Goal: Task Accomplishment & Management: Manage account settings

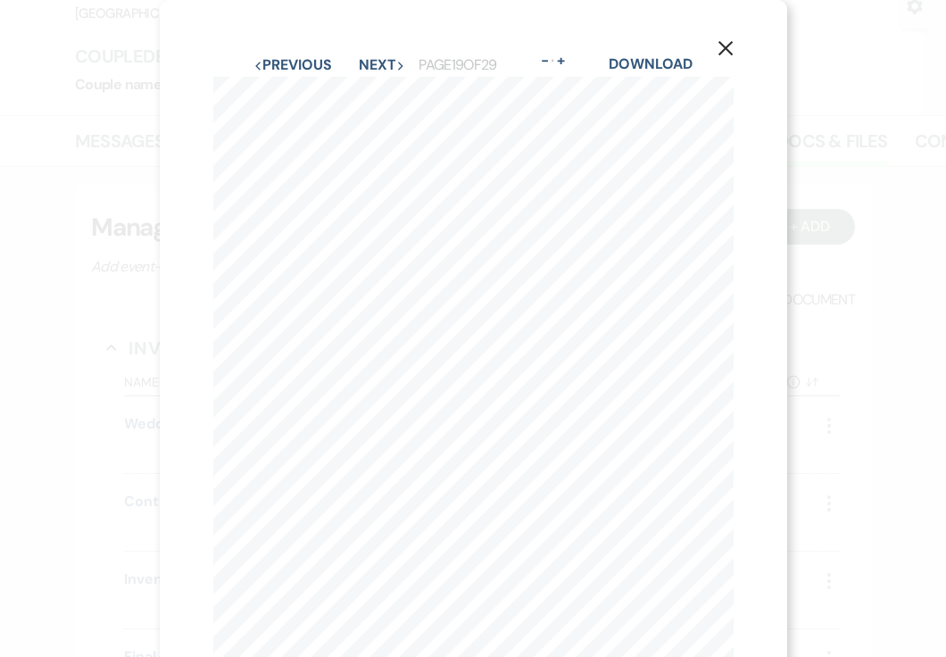
click at [720, 37] on button "X" at bounding box center [725, 47] width 27 height 31
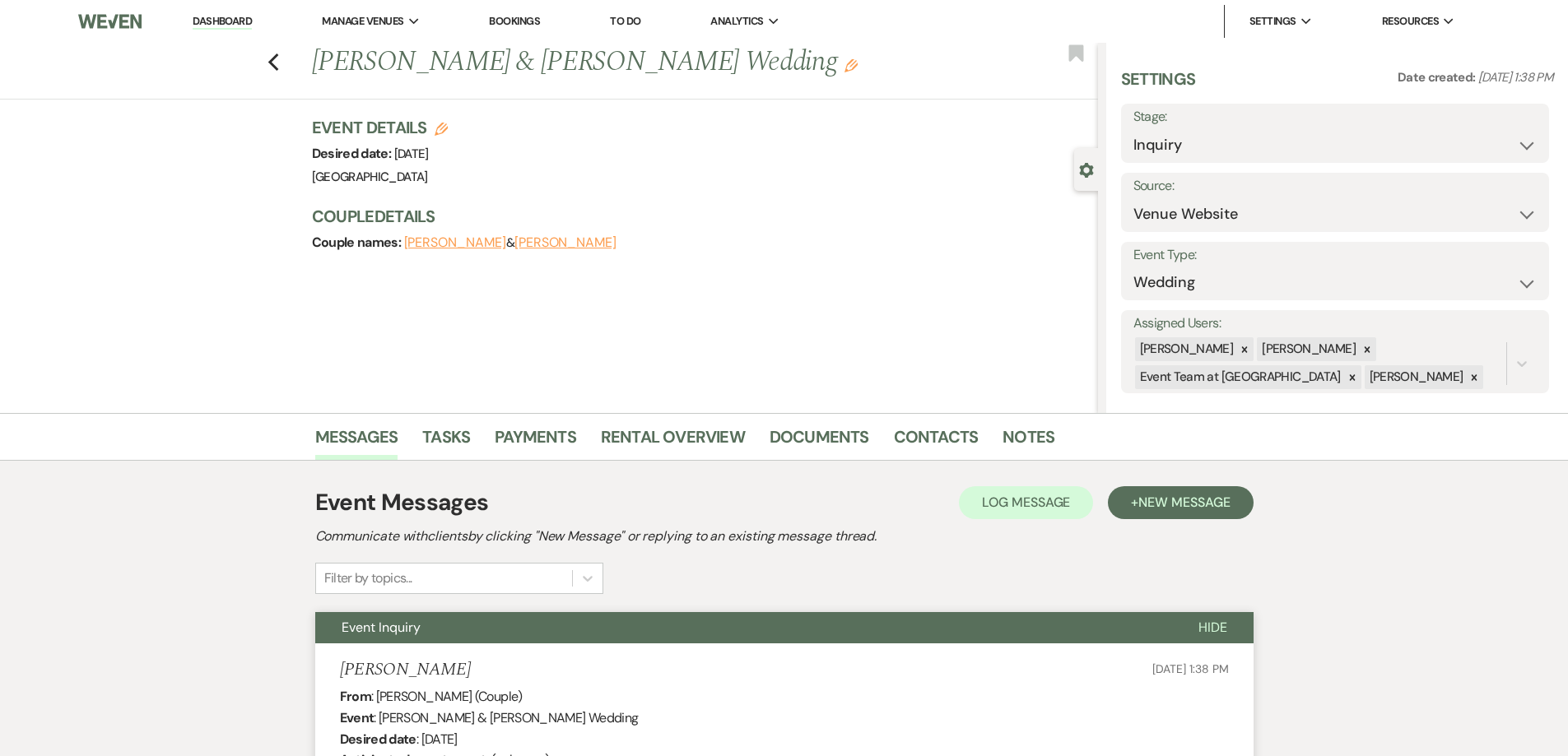
select select "5"
click at [278, 55] on use "button" at bounding box center [273, 63] width 11 height 18
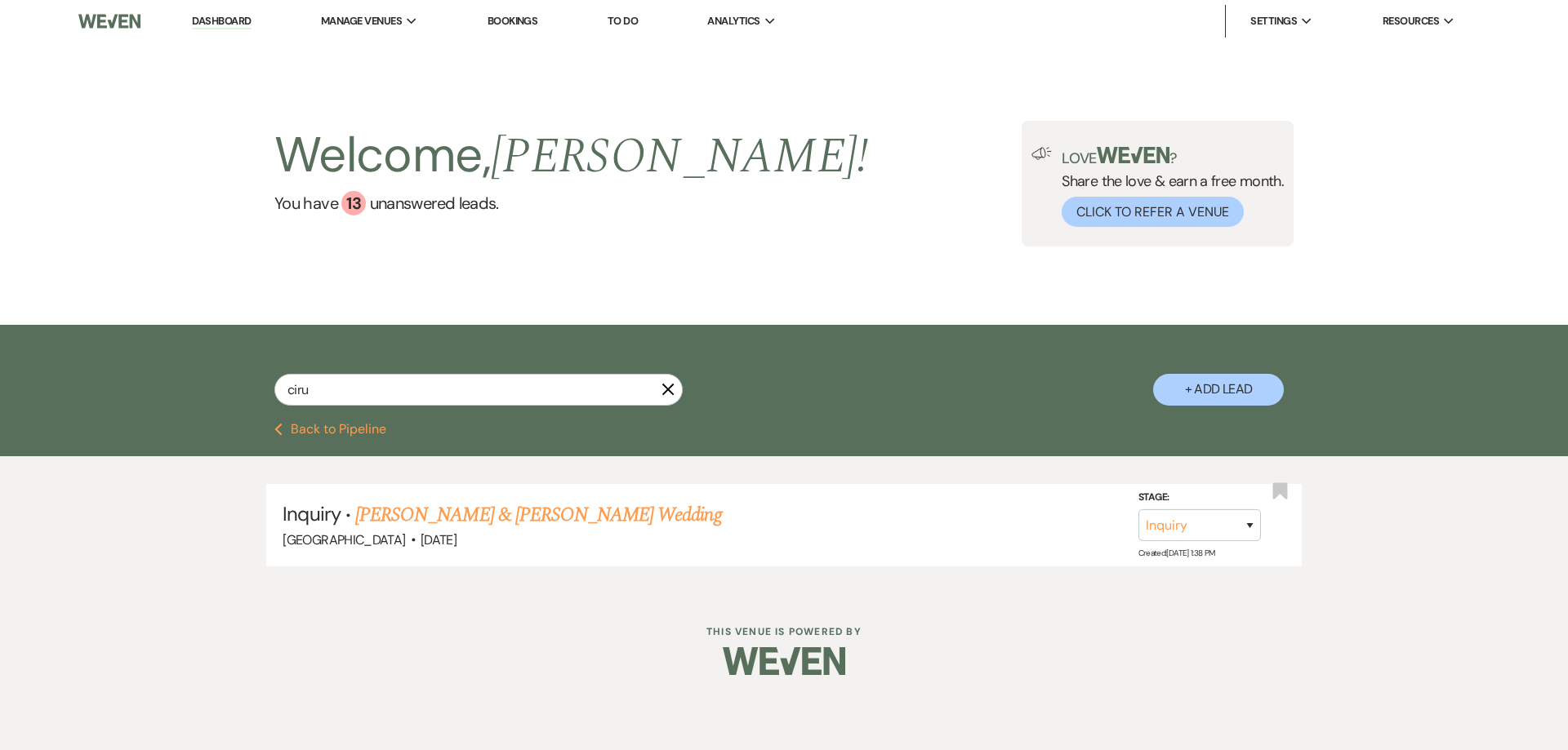
click at [377, 430] on button "Previous Back to Pipeline" at bounding box center [330, 429] width 112 height 13
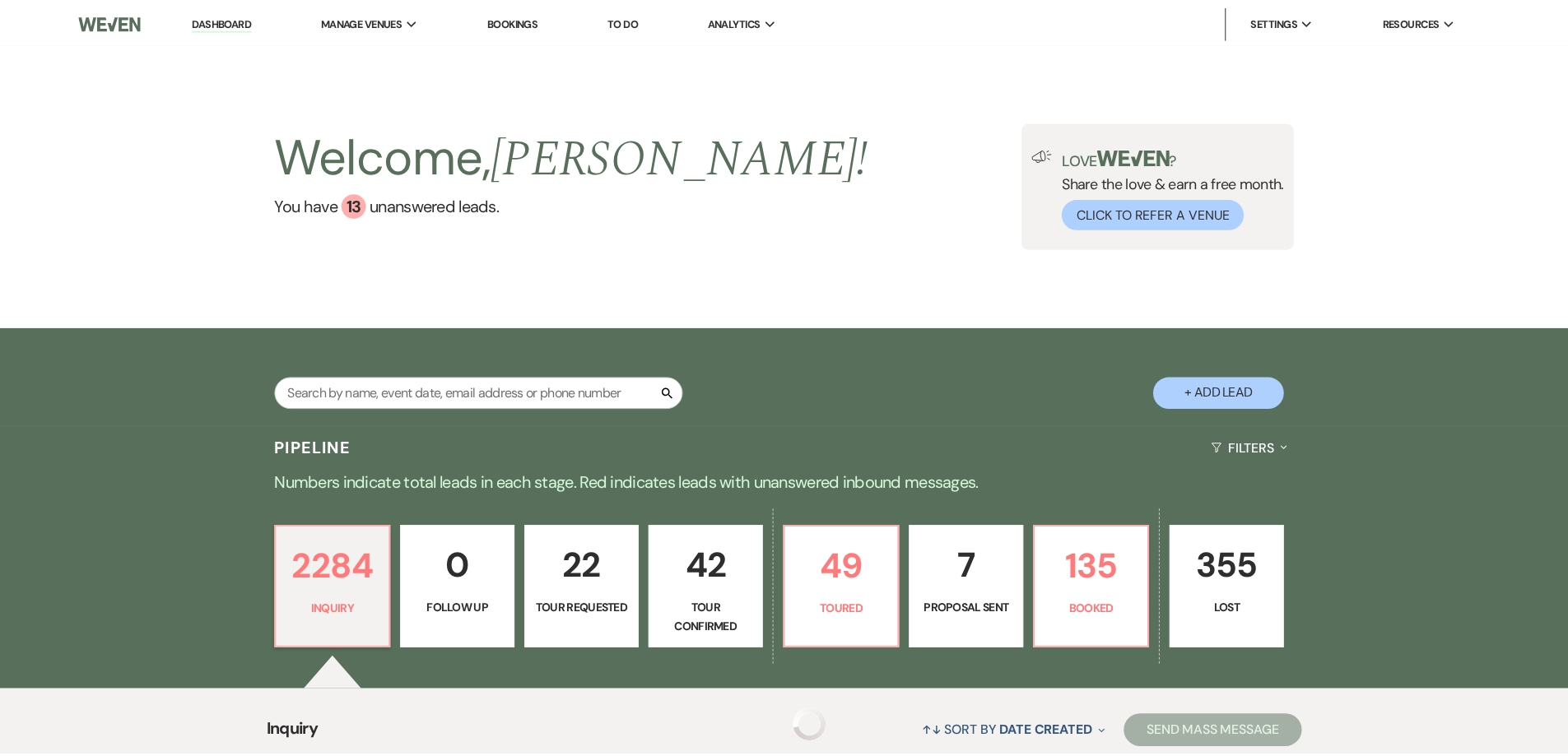
scroll to position [1, 0]
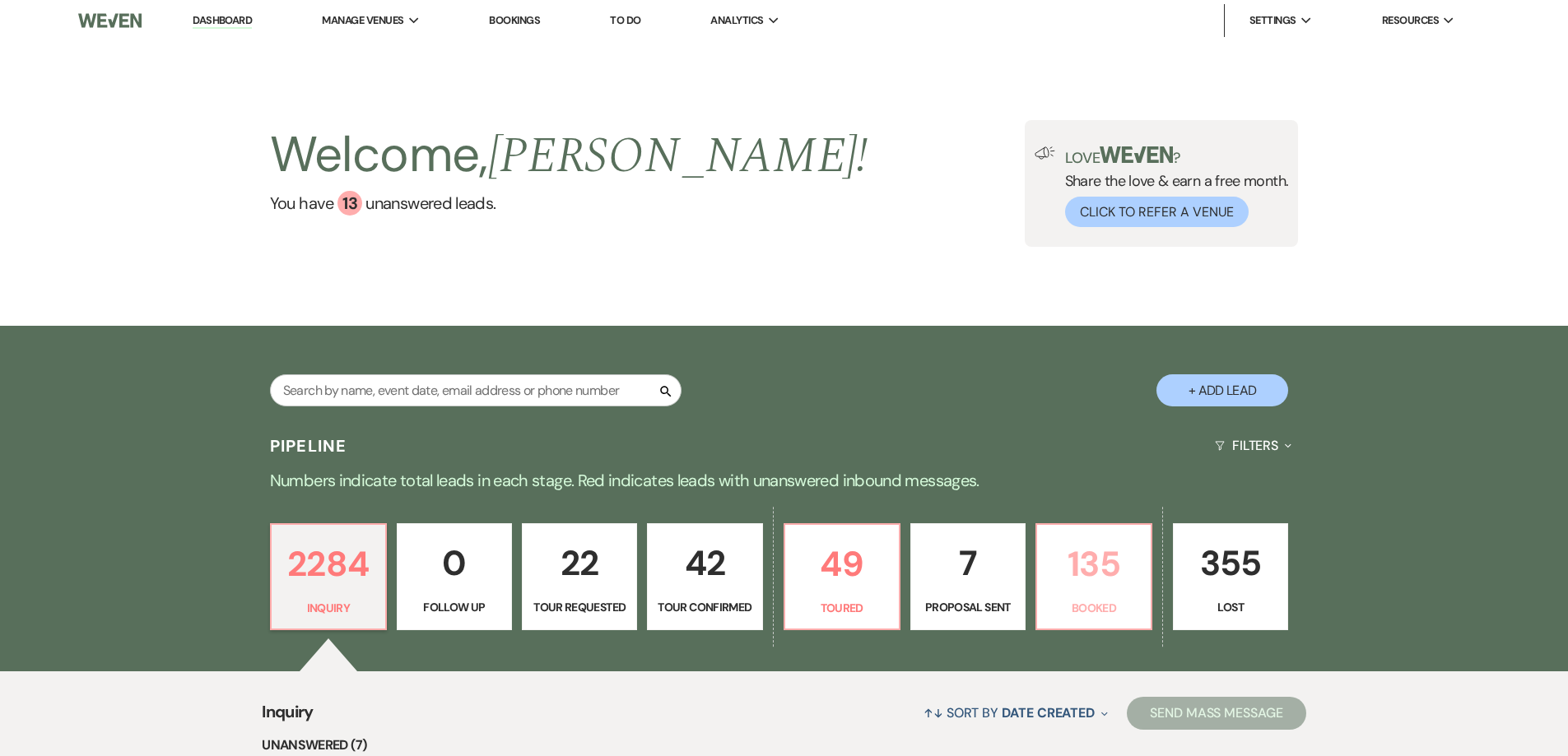
click at [1119, 565] on p "135" at bounding box center [1094, 564] width 94 height 55
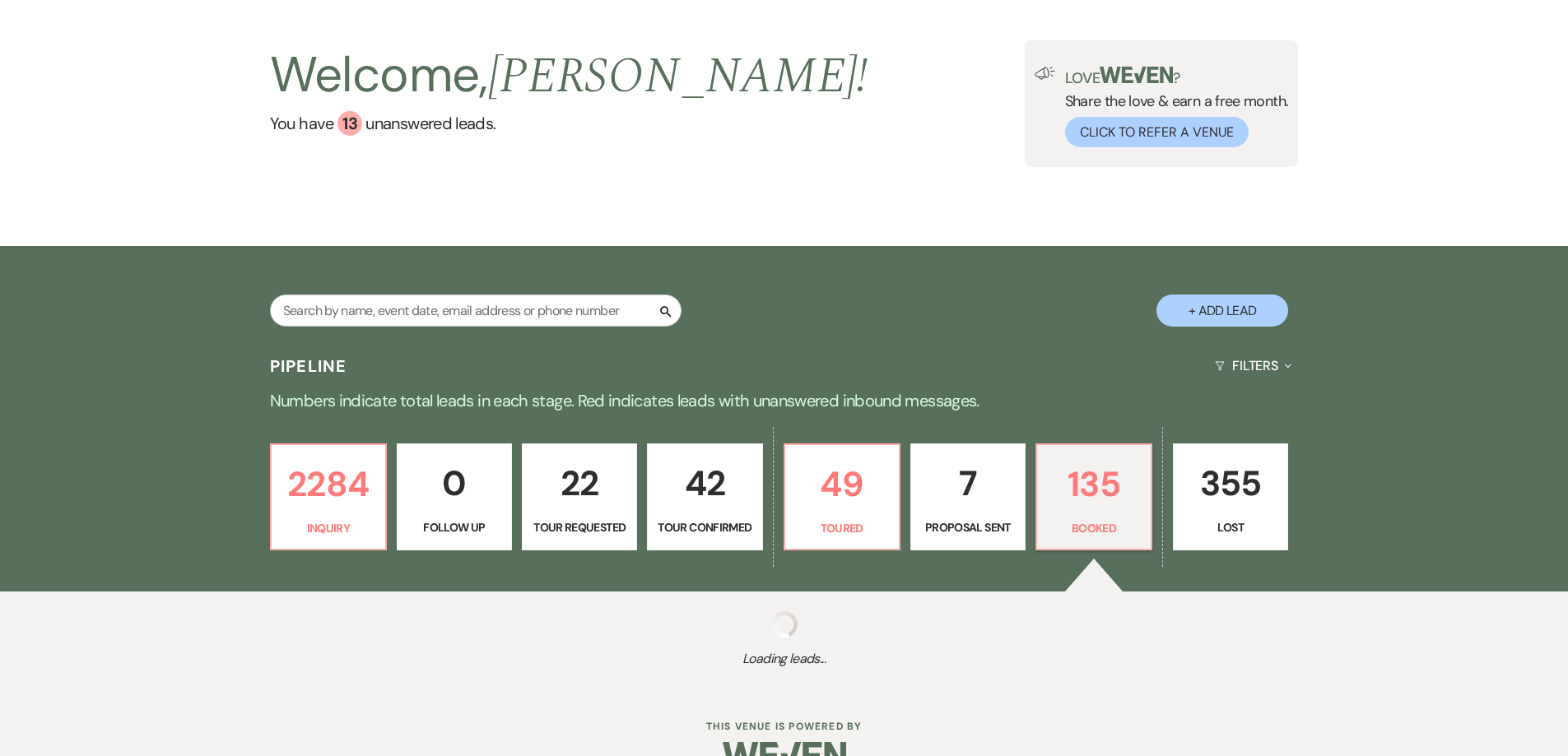
select select "7"
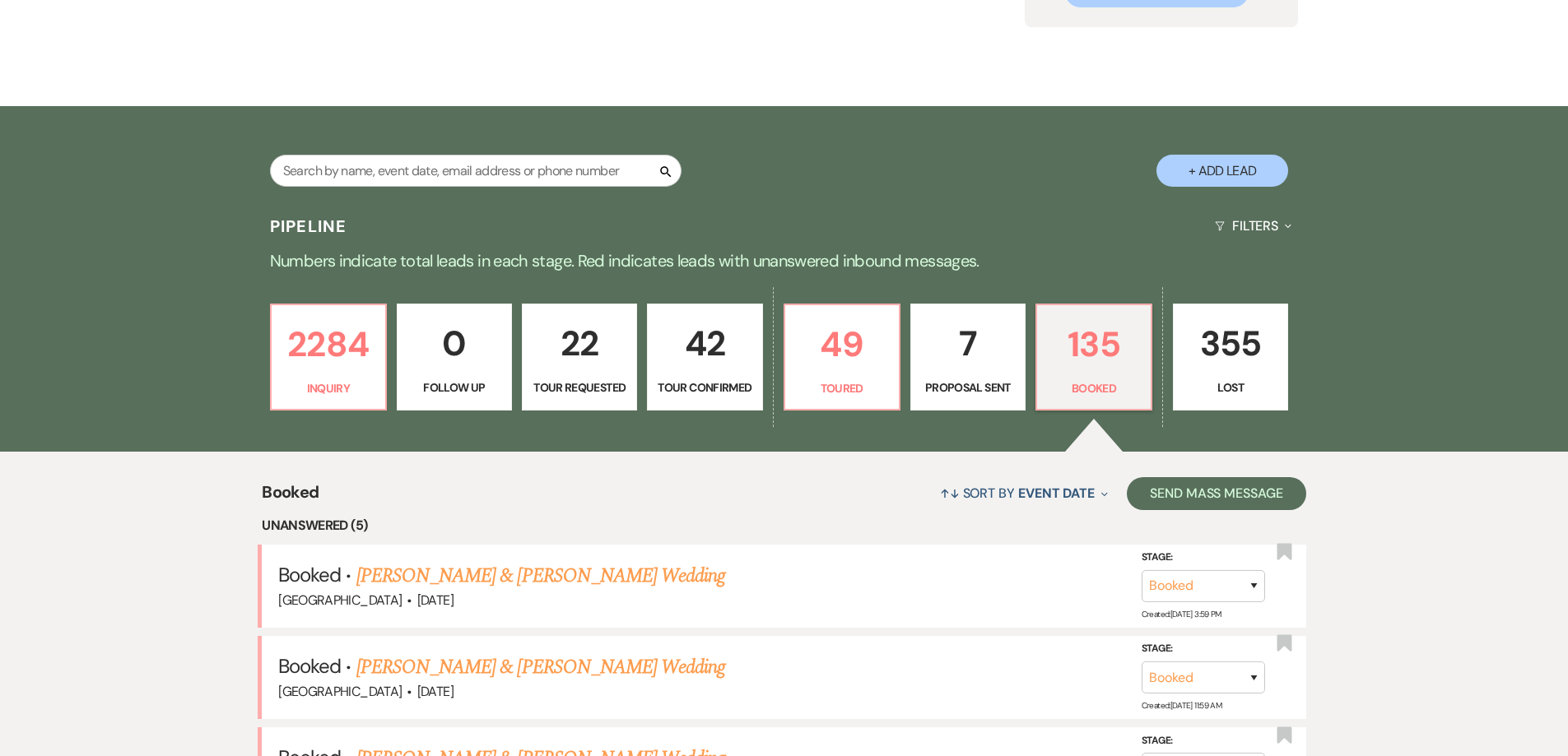
scroll to position [366, 0]
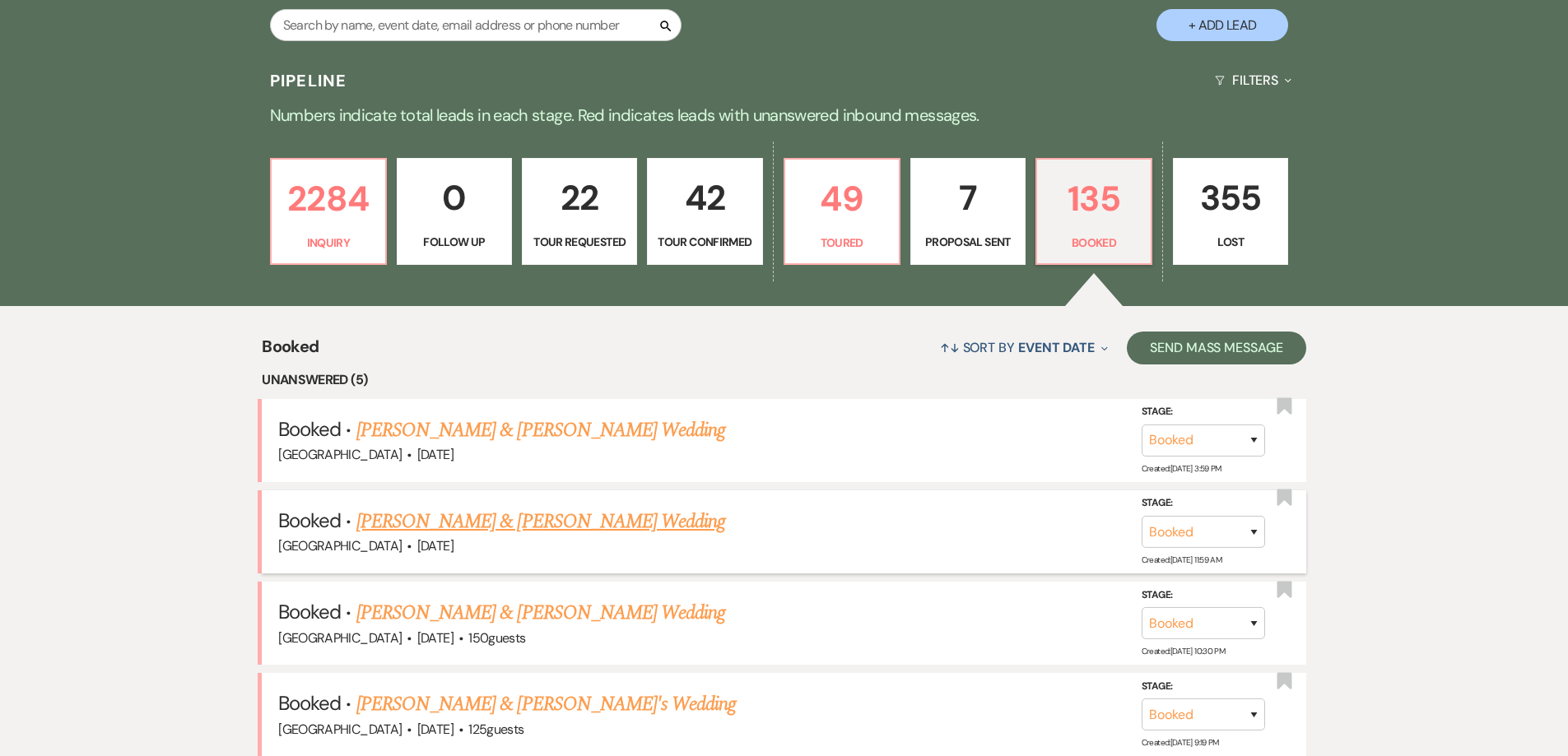
click at [579, 527] on link "[PERSON_NAME] & [PERSON_NAME] Wedding" at bounding box center [541, 522] width 369 height 30
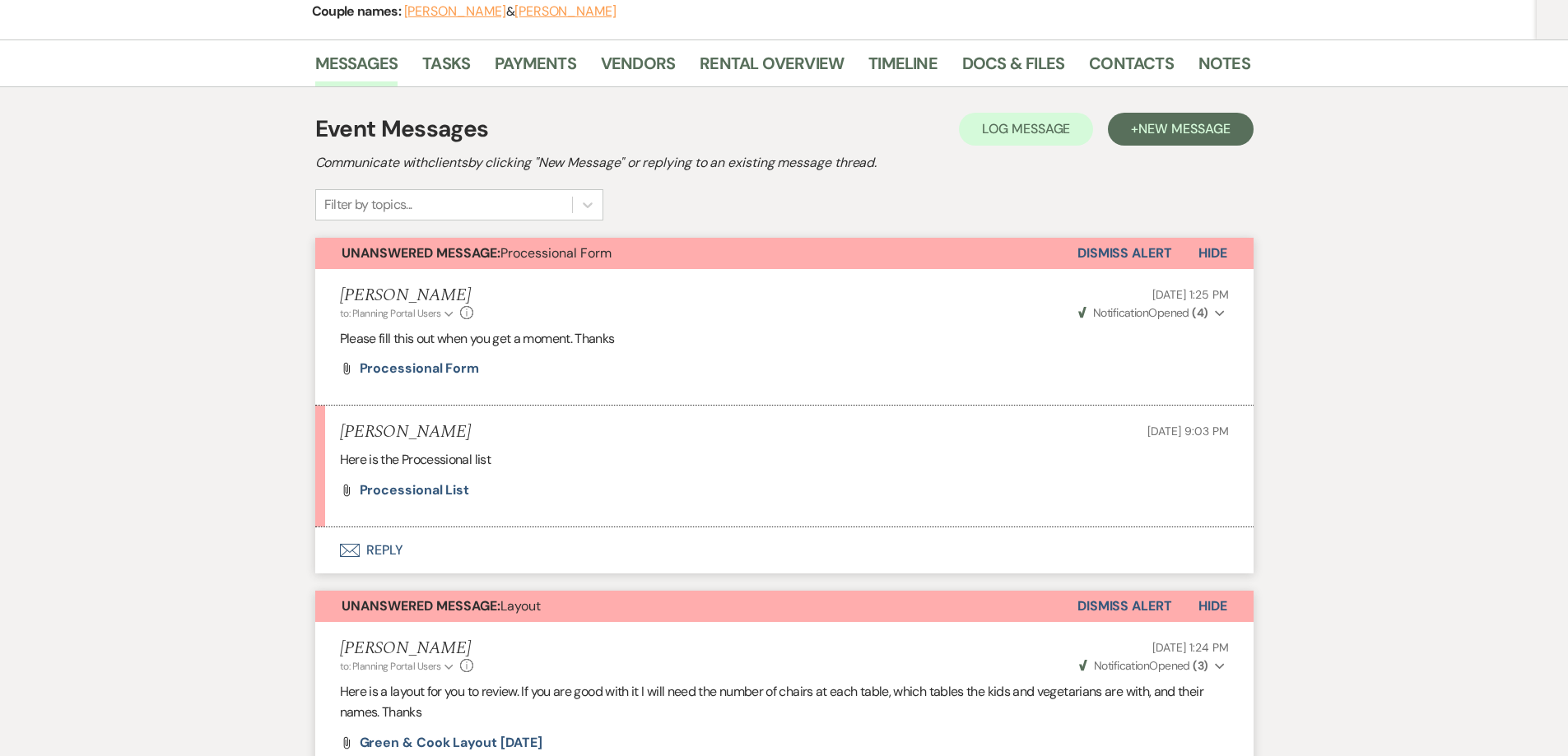
scroll to position [247, 0]
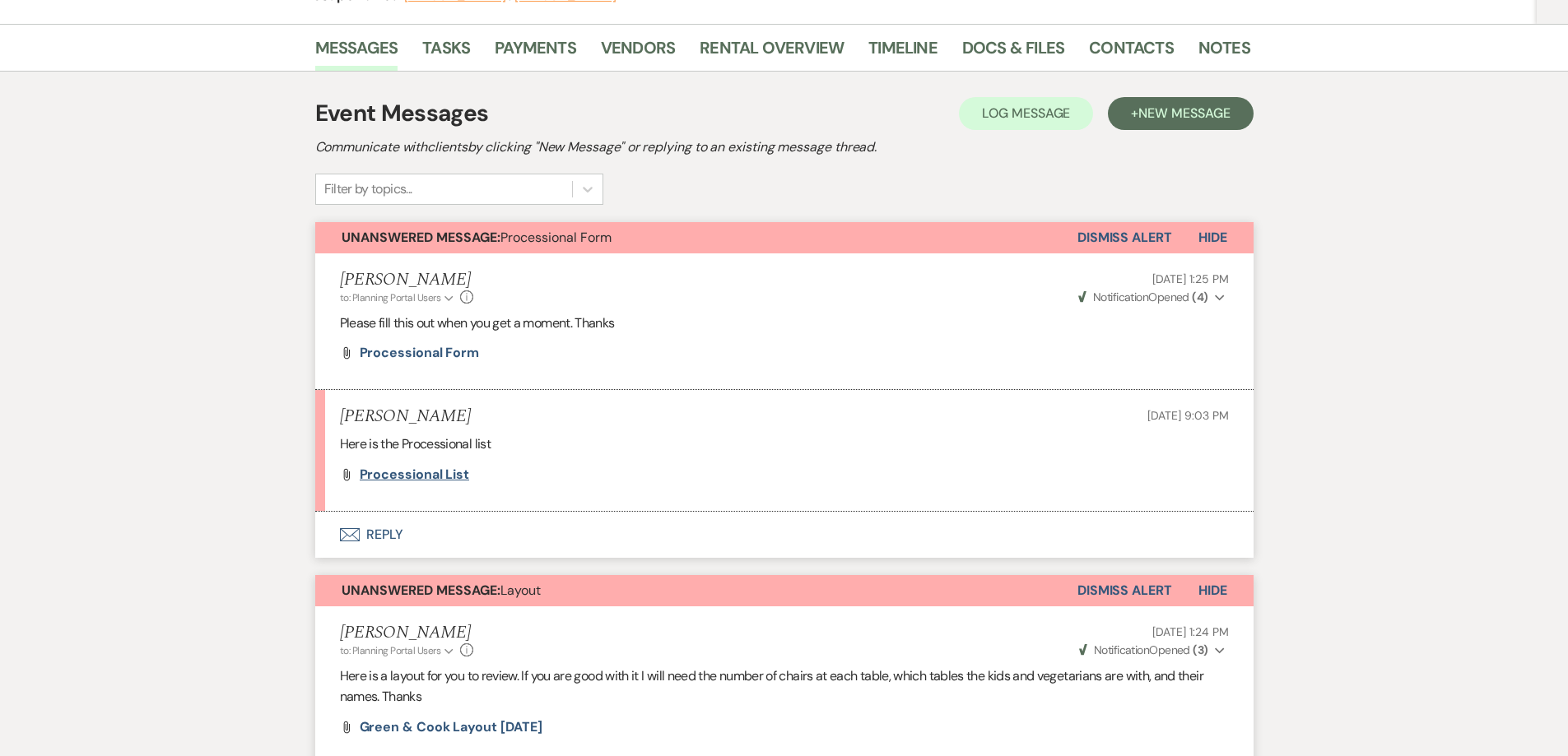
click at [387, 477] on span "Processional List" at bounding box center [415, 474] width 111 height 18
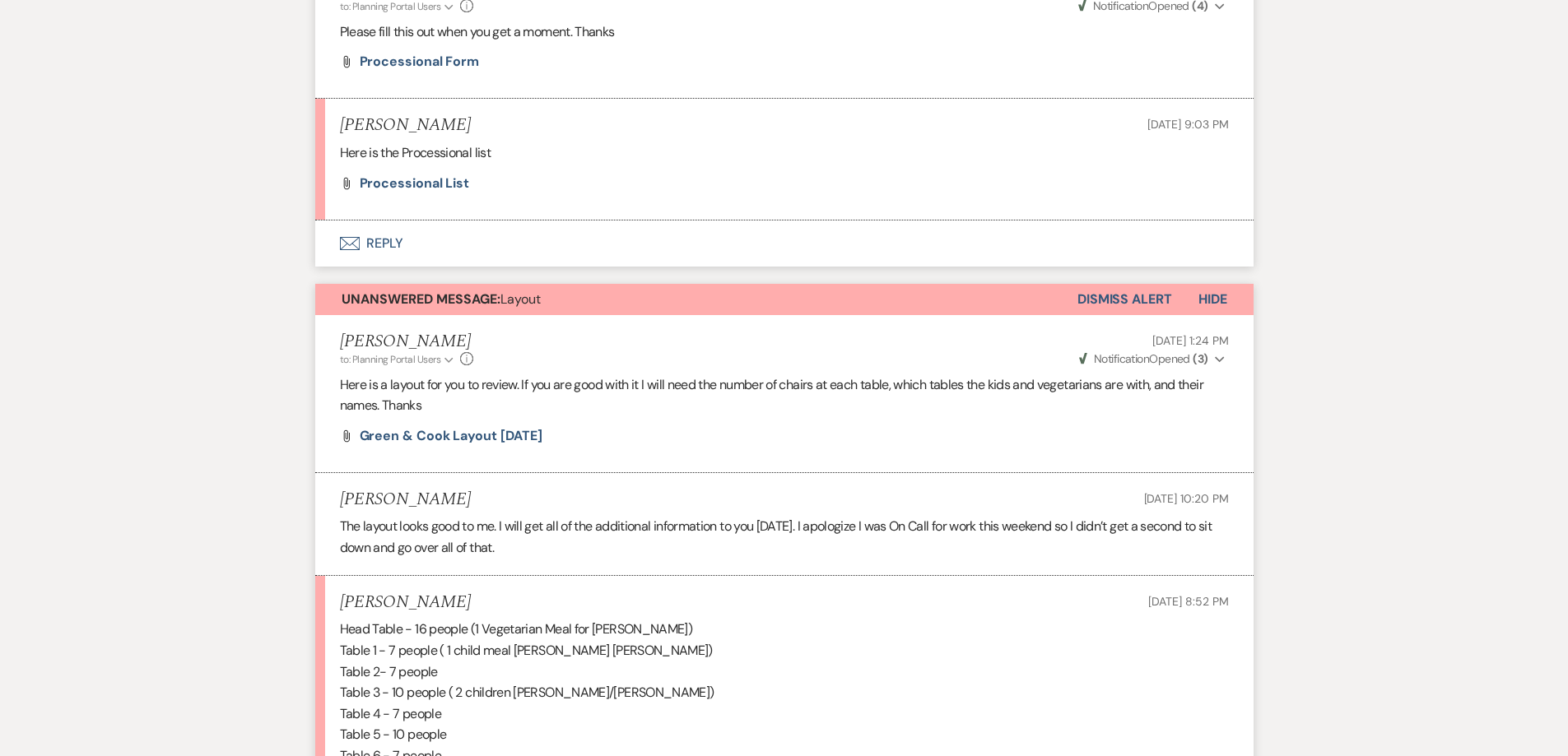
scroll to position [494, 0]
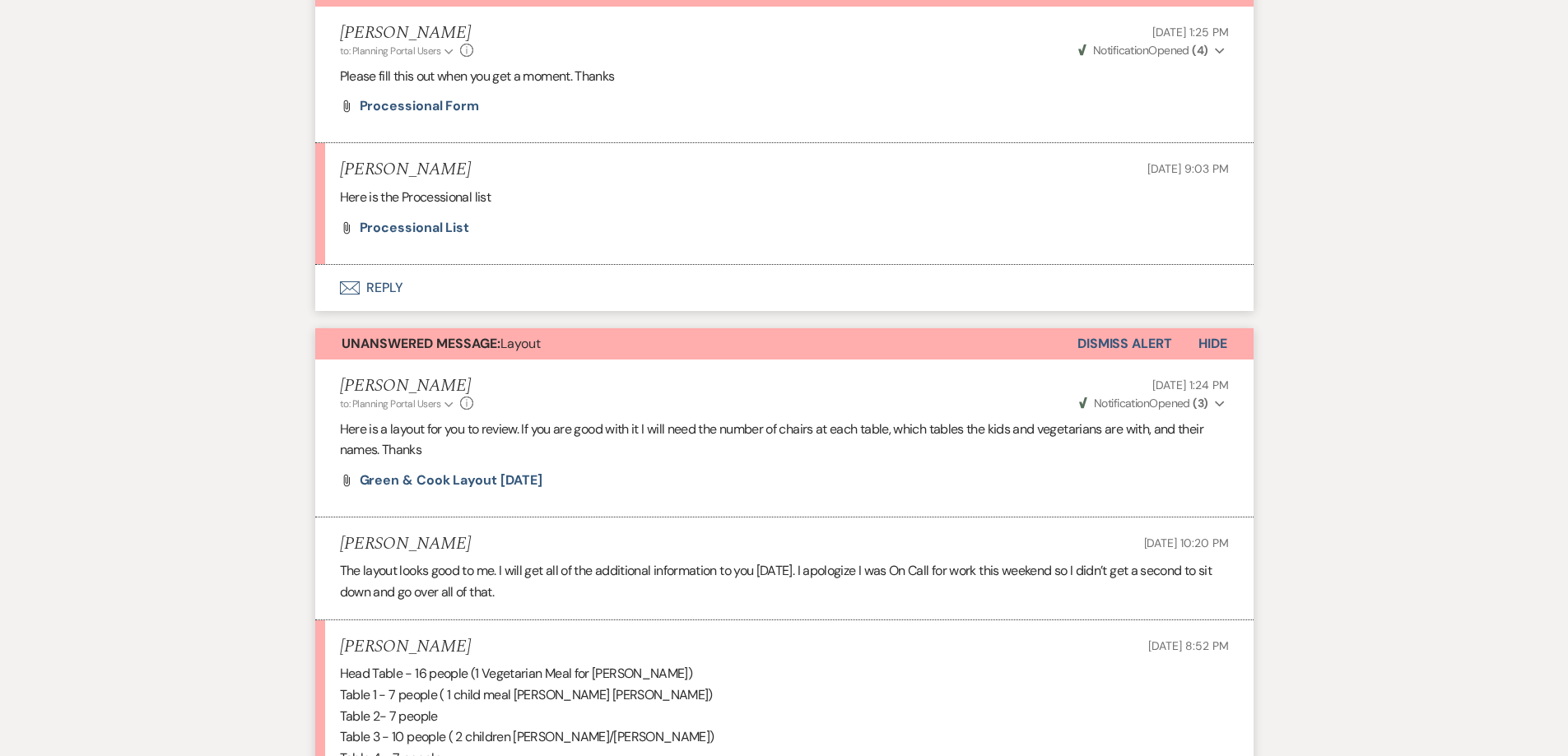
click at [1147, 348] on button "Dismiss Alert" at bounding box center [1125, 344] width 95 height 31
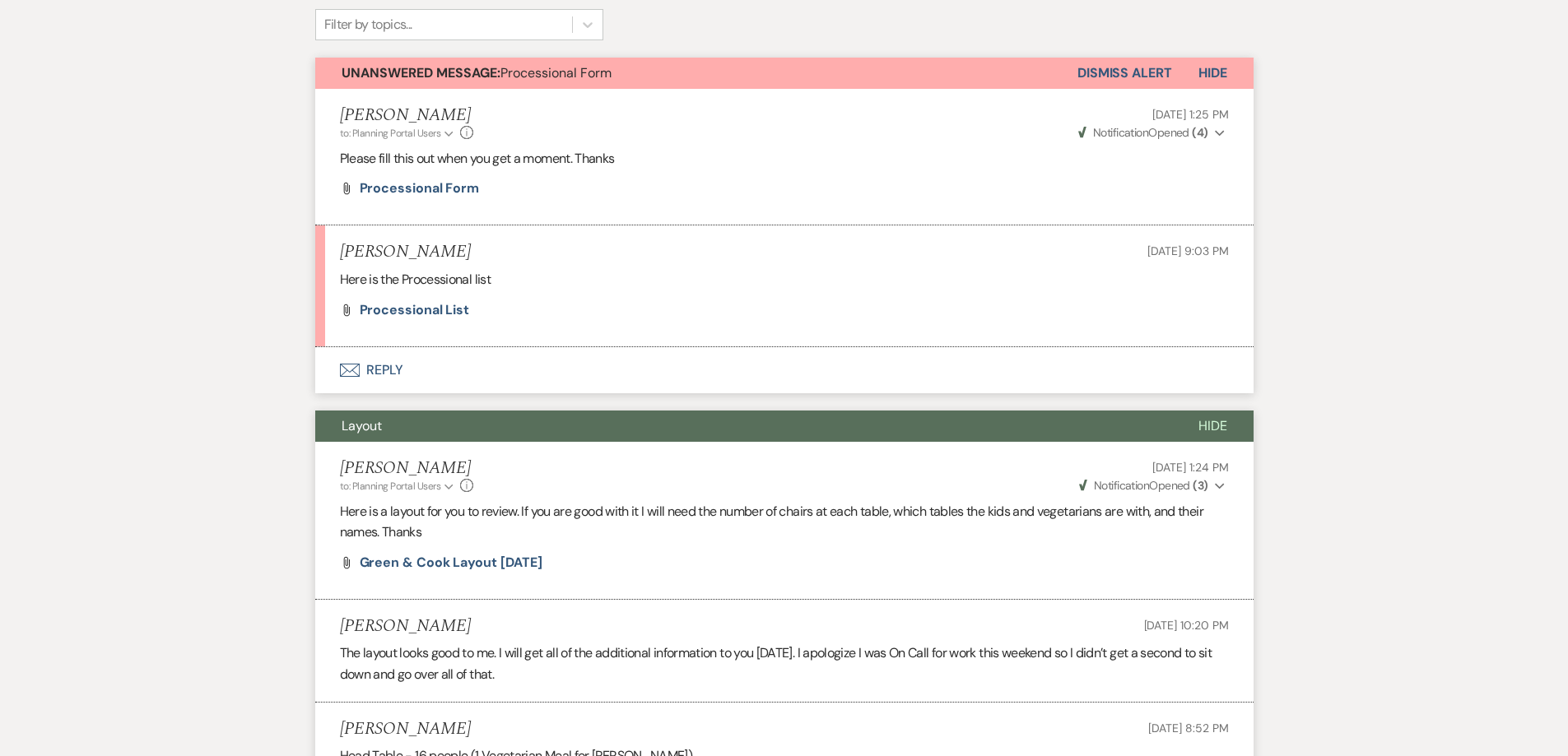
scroll to position [329, 0]
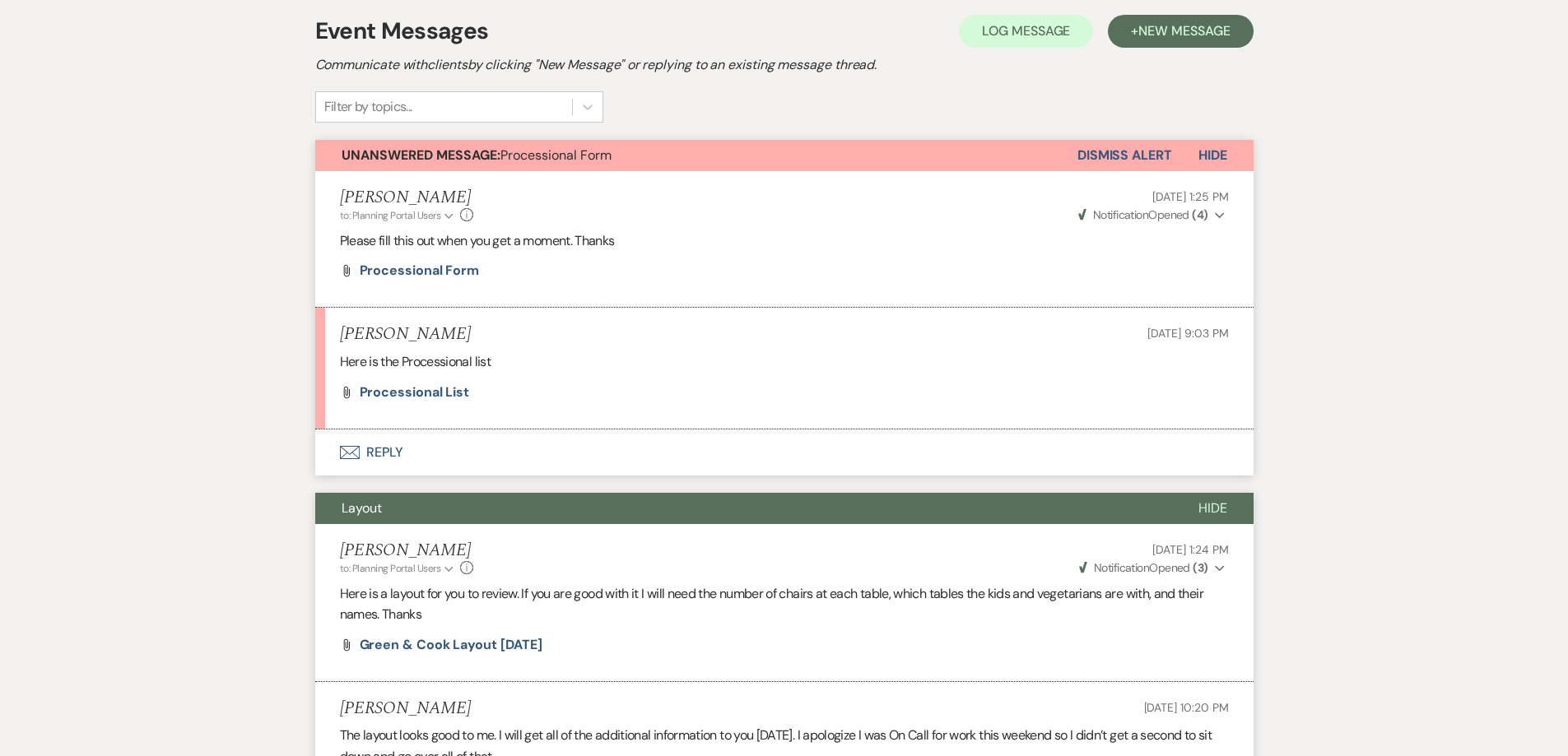
click at [1131, 159] on button "Dismiss Alert" at bounding box center [1125, 156] width 95 height 31
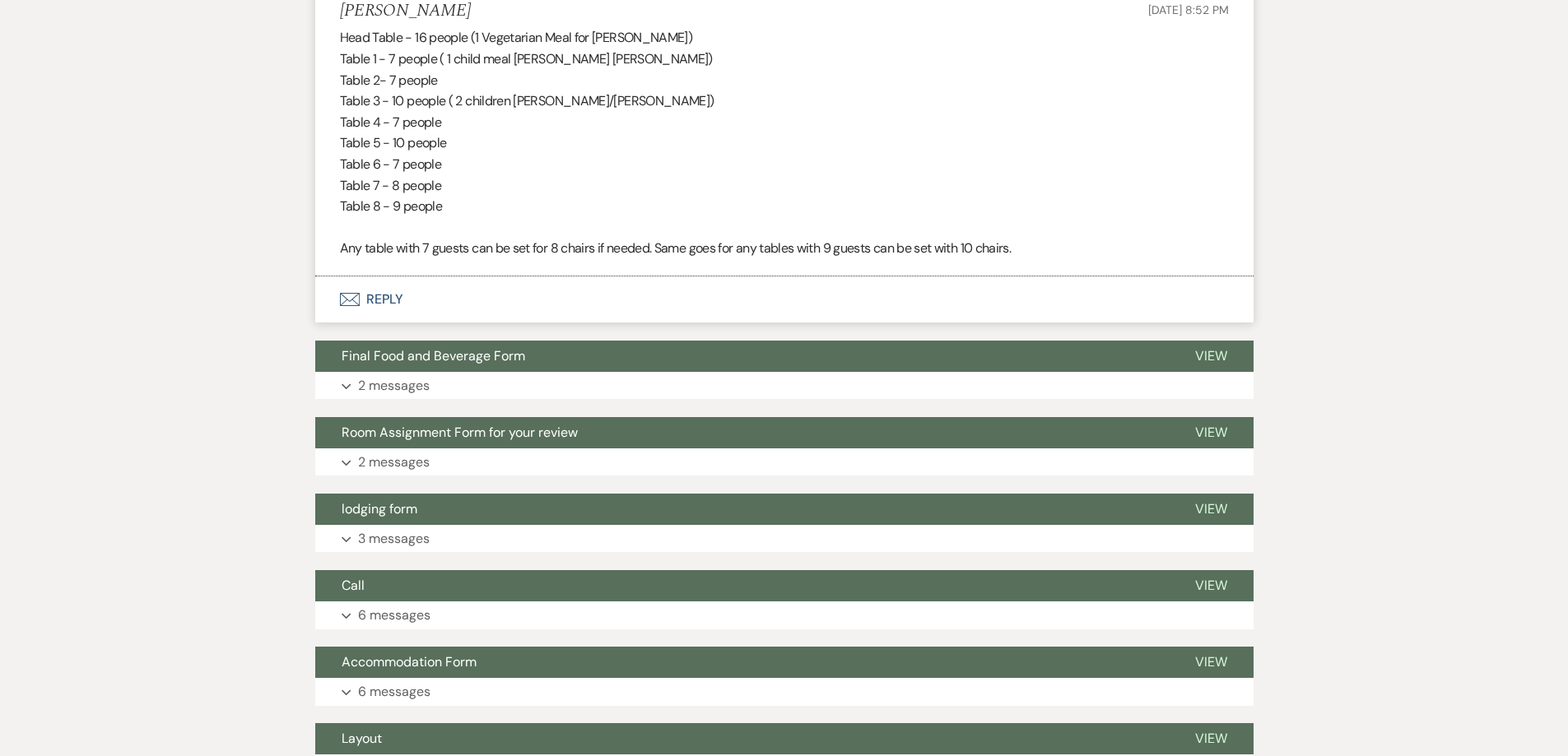
scroll to position [1152, 0]
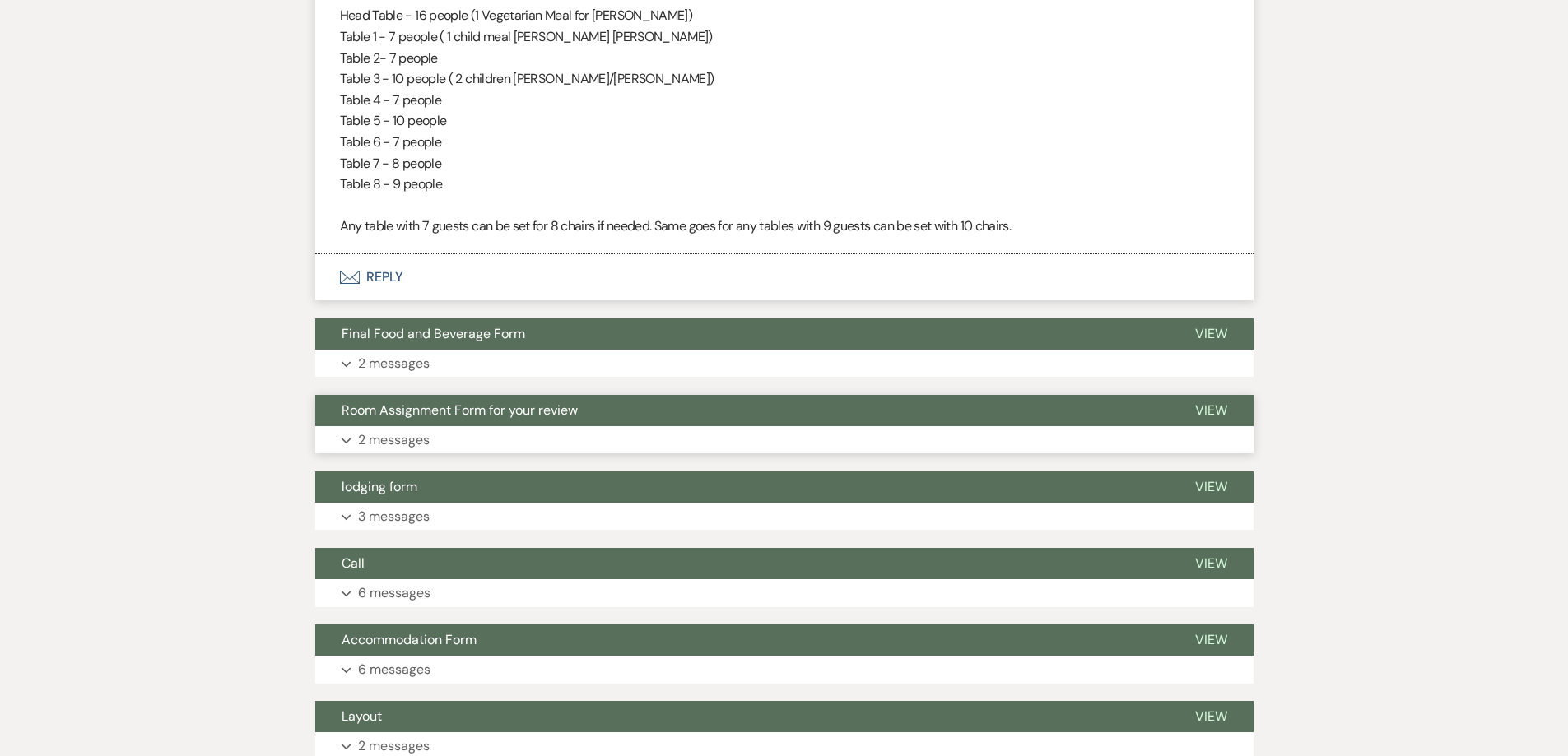
click at [399, 436] on p "2 messages" at bounding box center [394, 440] width 72 height 21
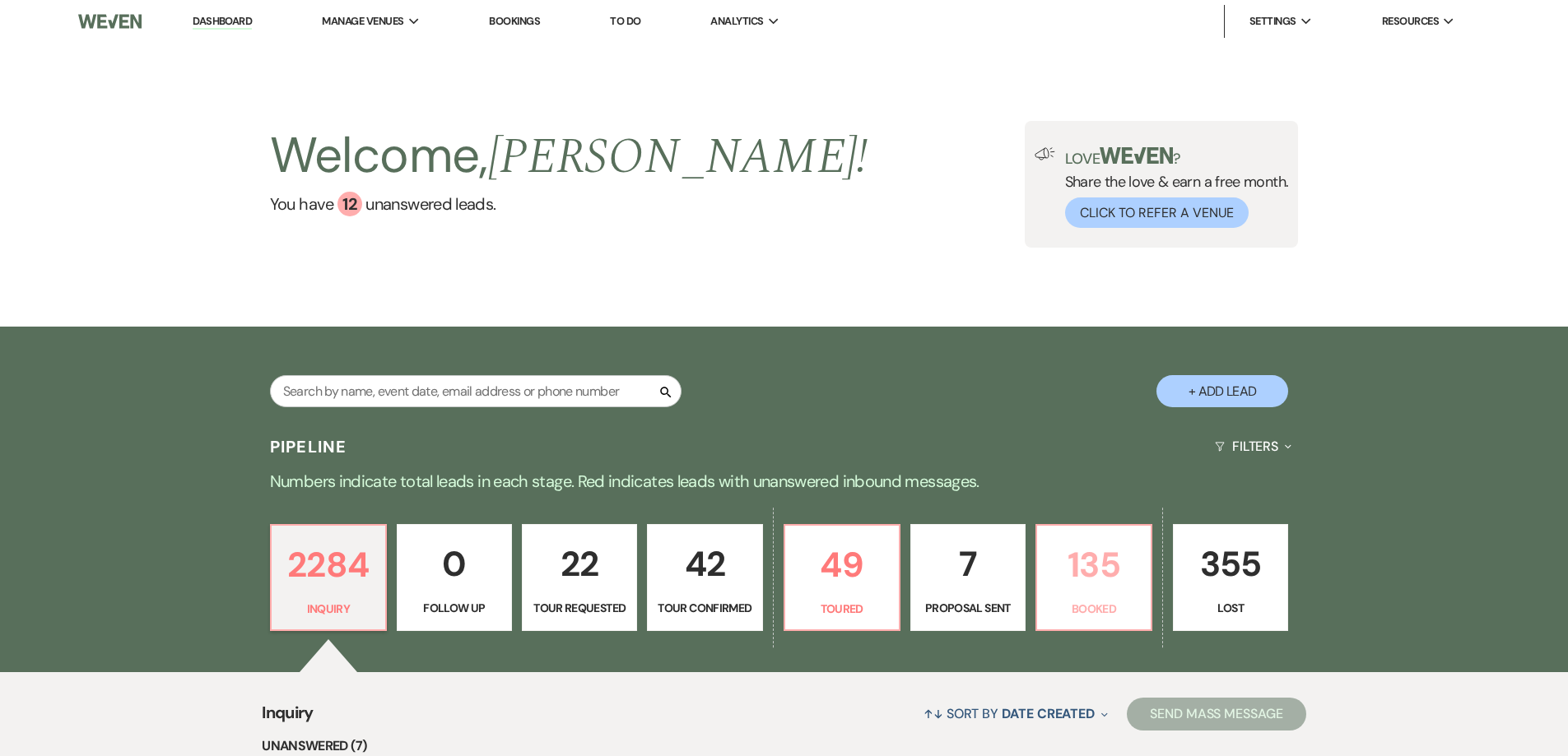
click at [1062, 598] on link "135 Booked" at bounding box center [1093, 578] width 117 height 107
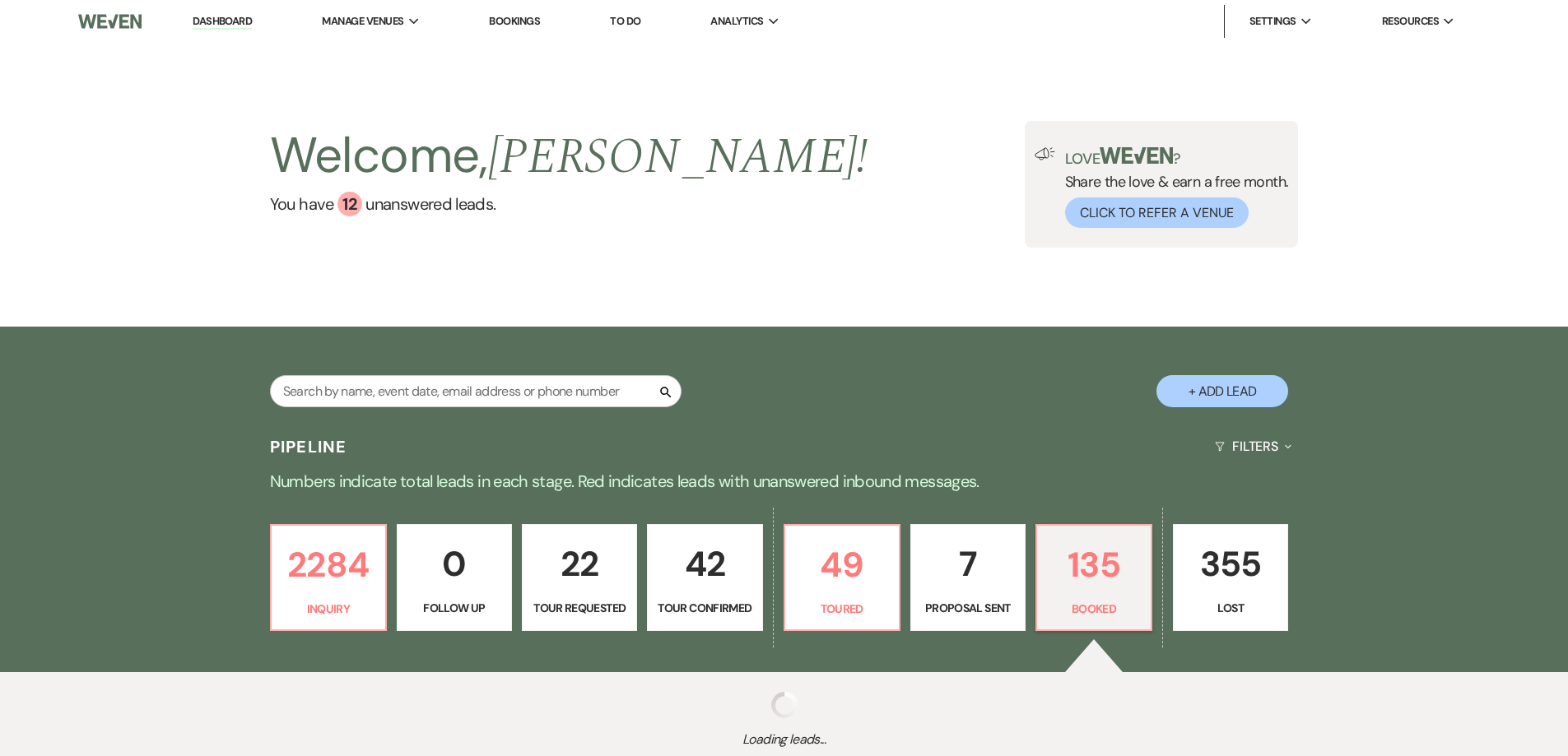
select select "7"
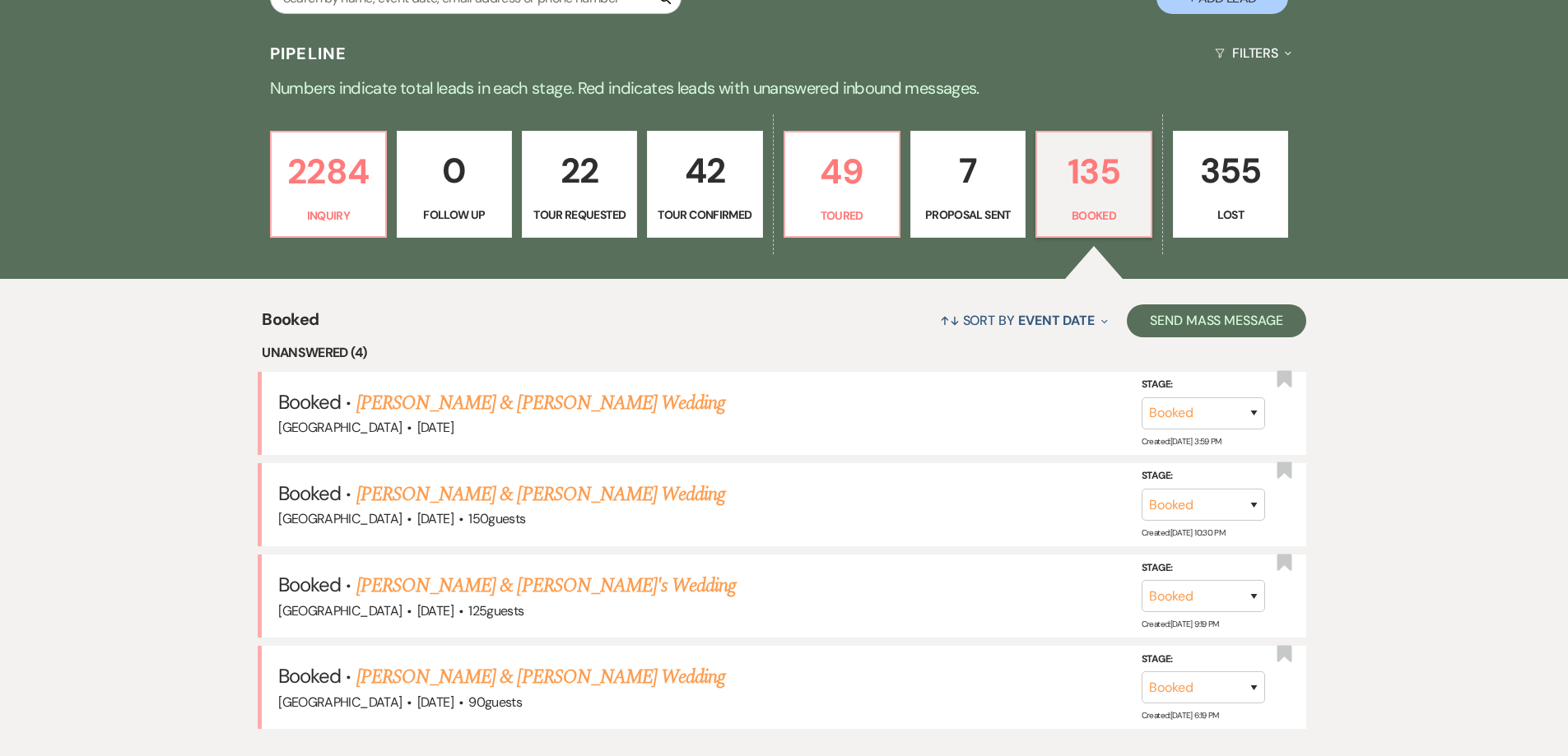
scroll to position [411, 0]
